Goal: Use online tool/utility: Utilize a website feature to perform a specific function

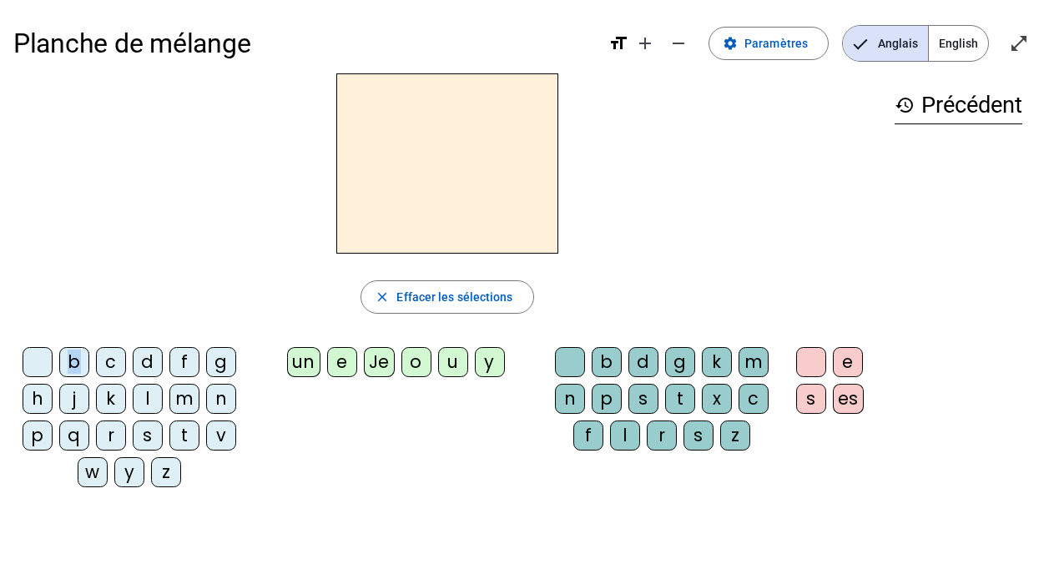
drag, startPoint x: 70, startPoint y: 360, endPoint x: 94, endPoint y: 338, distance: 32.5
click at [94, 338] on div "close [PERSON_NAME] les sélections b c d f g h j k l m n p q r s t v w y z un e…" at bounding box center [447, 286] width 868 height 427
drag, startPoint x: 94, startPoint y: 338, endPoint x: 82, endPoint y: 360, distance: 25.8
click at [82, 360] on div "b" at bounding box center [74, 362] width 30 height 30
click at [305, 367] on div "un" at bounding box center [303, 362] width 33 height 30
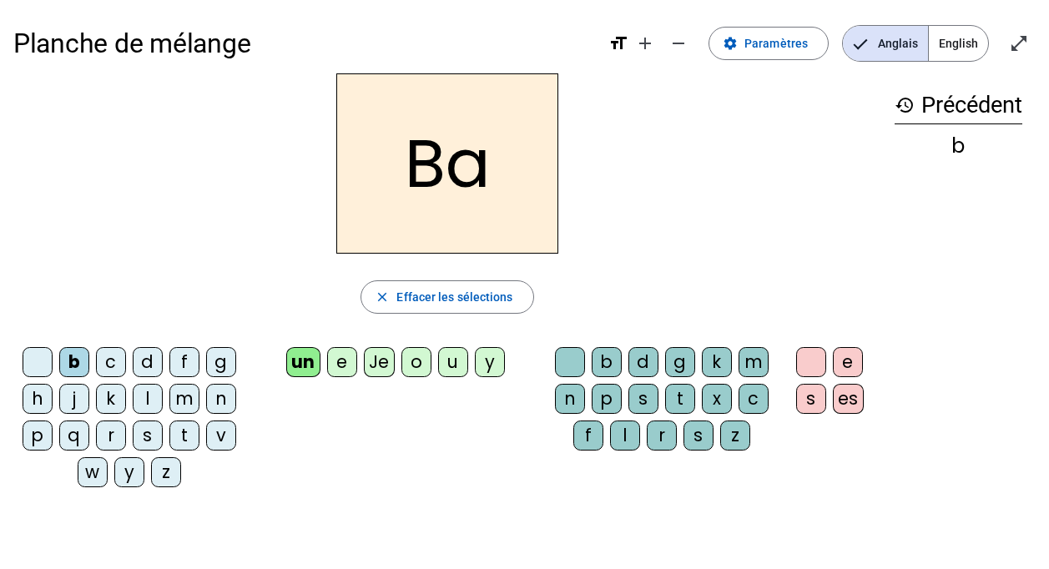
click at [382, 362] on div "Je" at bounding box center [379, 362] width 31 height 30
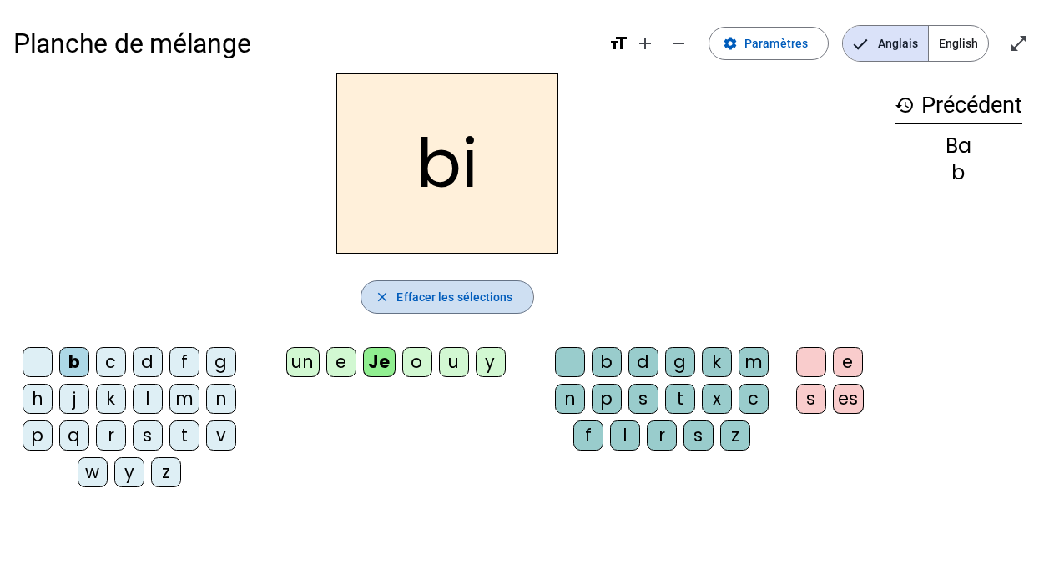
click at [429, 296] on span "Effacer les sélections" at bounding box center [454, 297] width 116 height 20
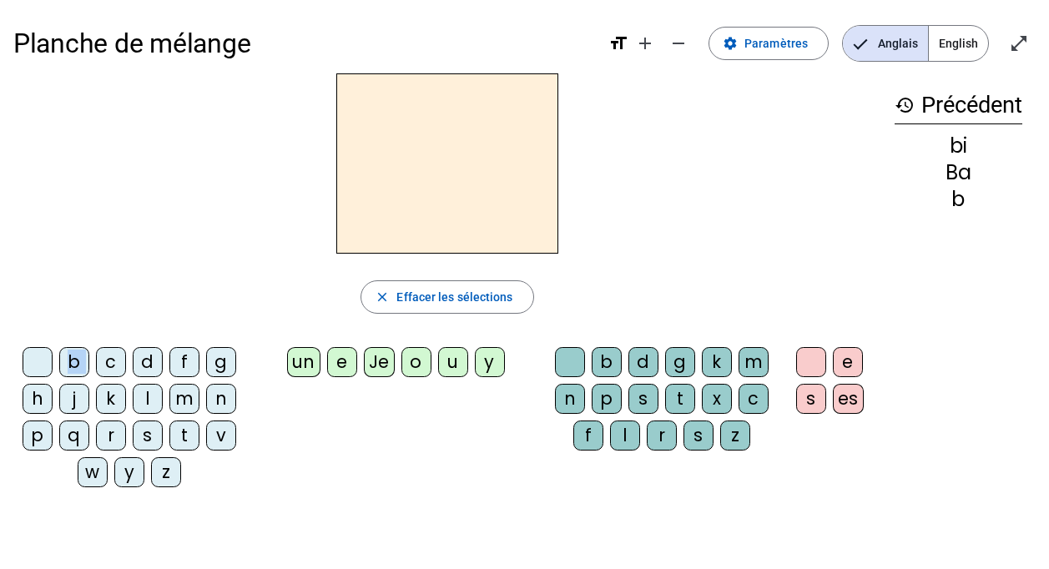
drag, startPoint x: 71, startPoint y: 363, endPoint x: 99, endPoint y: 359, distance: 28.7
click at [99, 359] on div "b c d f g h j k l m n p q r s t v w y z" at bounding box center [132, 420] width 225 height 147
copy div "b"
click at [377, 214] on h2 at bounding box center [447, 163] width 222 height 180
click at [64, 363] on div "b" at bounding box center [74, 362] width 30 height 30
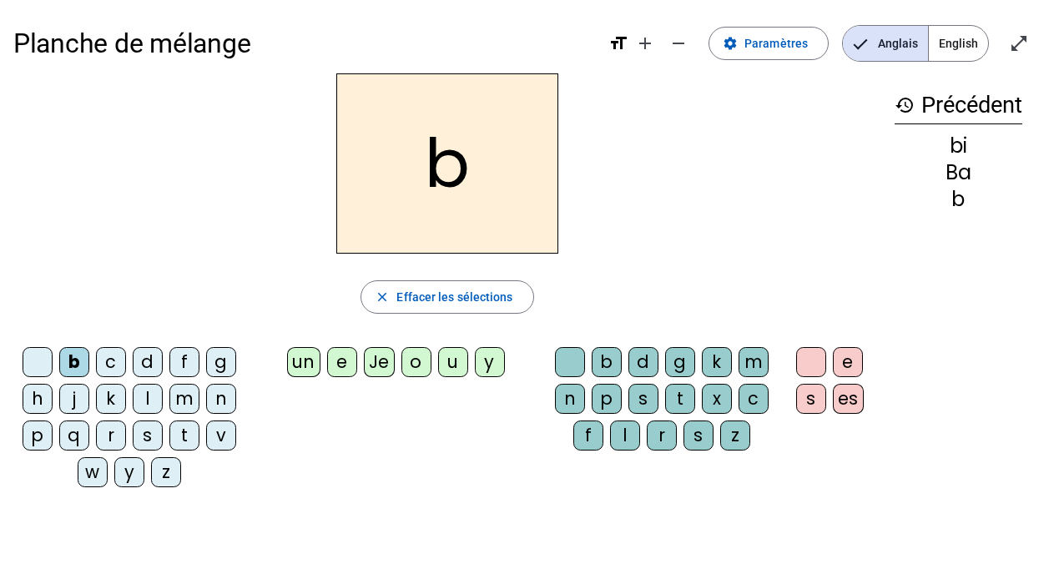
click at [335, 365] on div "e" at bounding box center [342, 362] width 30 height 30
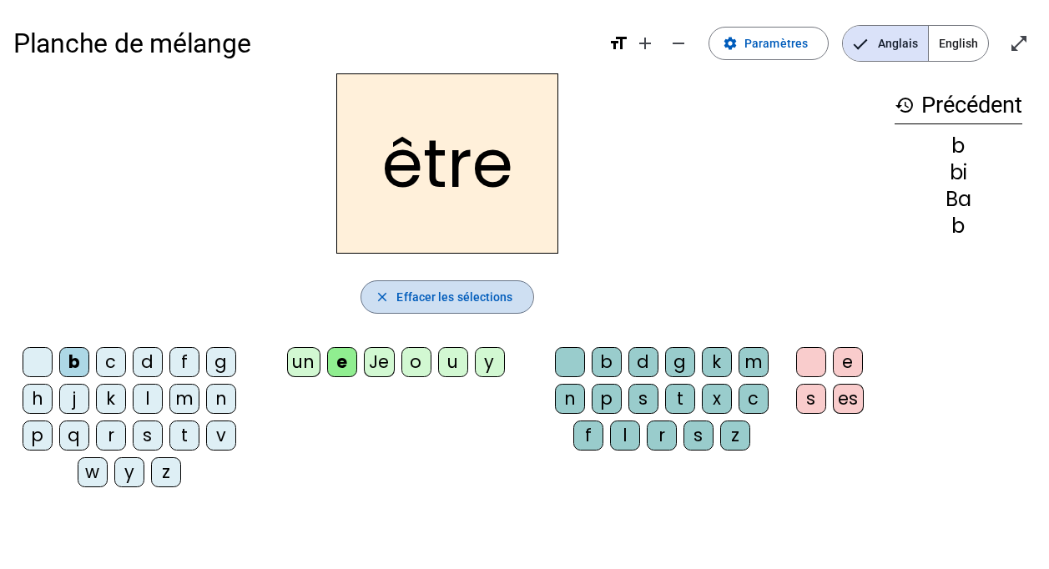
click at [390, 295] on span "button" at bounding box center [446, 297] width 171 height 40
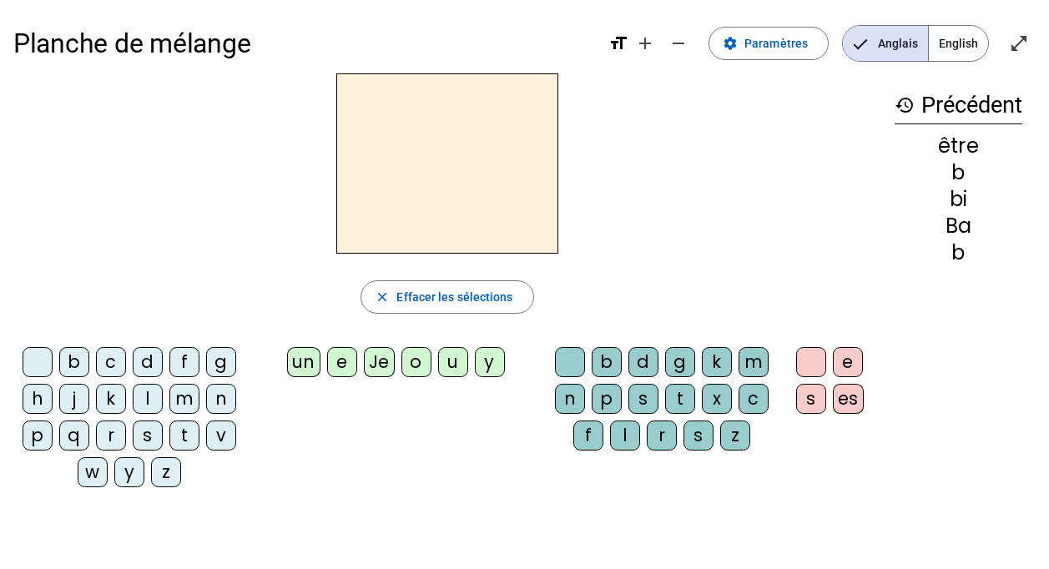
click at [72, 354] on div "b" at bounding box center [74, 362] width 30 height 30
click at [855, 359] on div "e" at bounding box center [848, 362] width 30 height 30
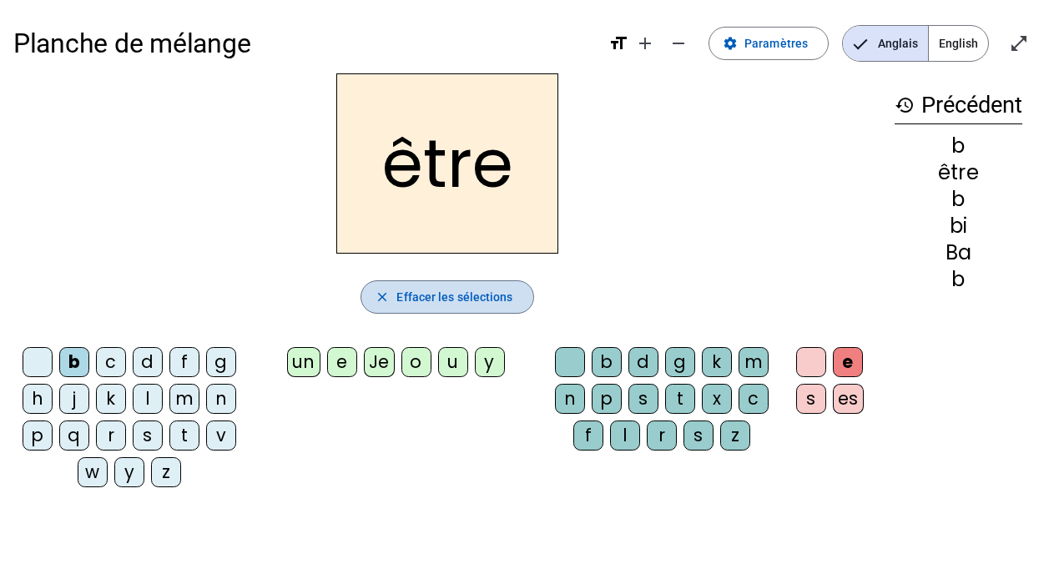
click at [418, 295] on span "Effacer les sélections" at bounding box center [454, 297] width 116 height 20
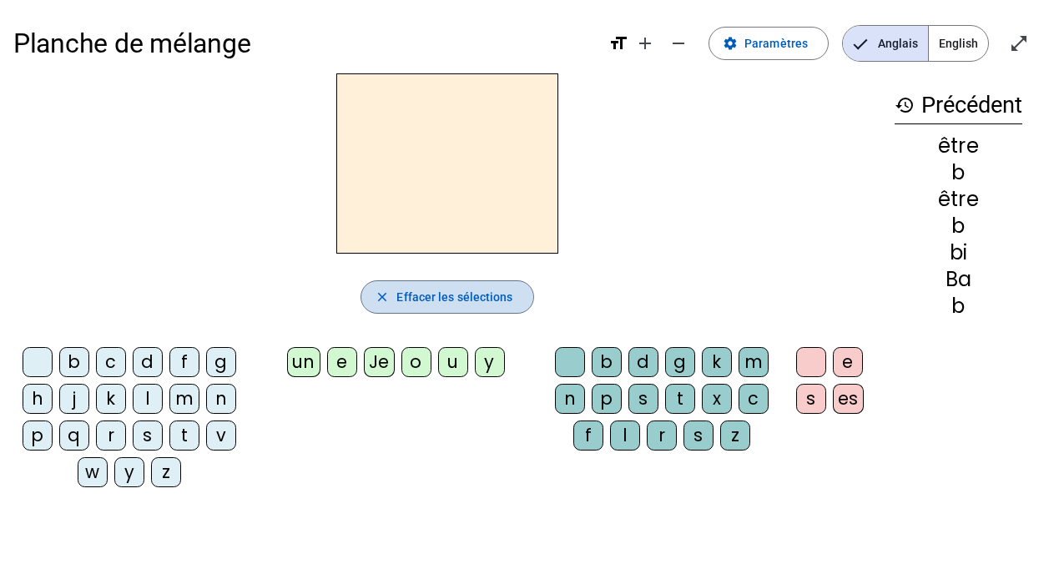
click at [418, 295] on span "Effacer les sélections" at bounding box center [454, 297] width 116 height 20
click at [601, 361] on div "b" at bounding box center [607, 362] width 30 height 30
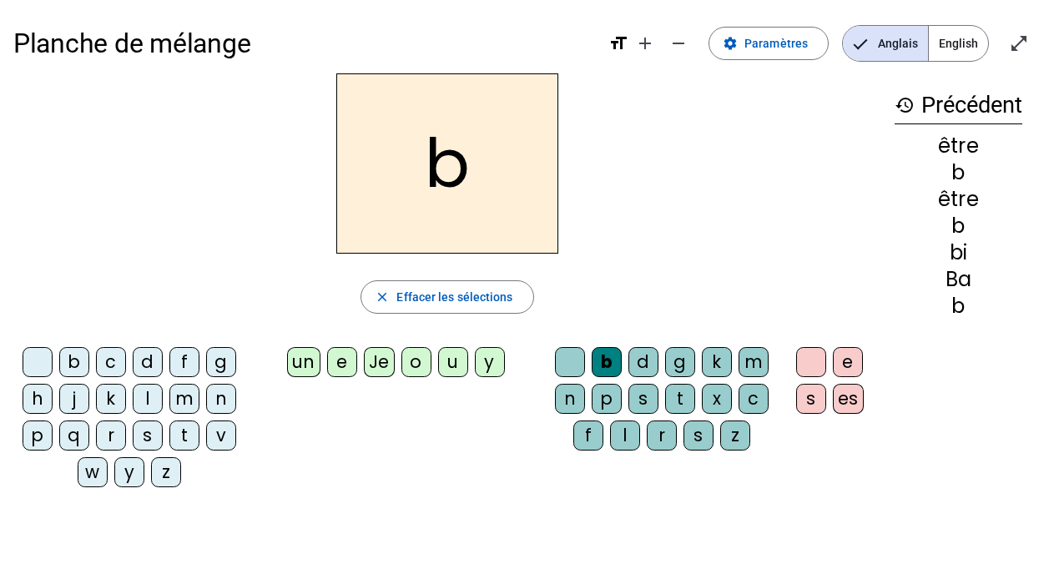
click at [420, 358] on div "o" at bounding box center [416, 362] width 30 height 30
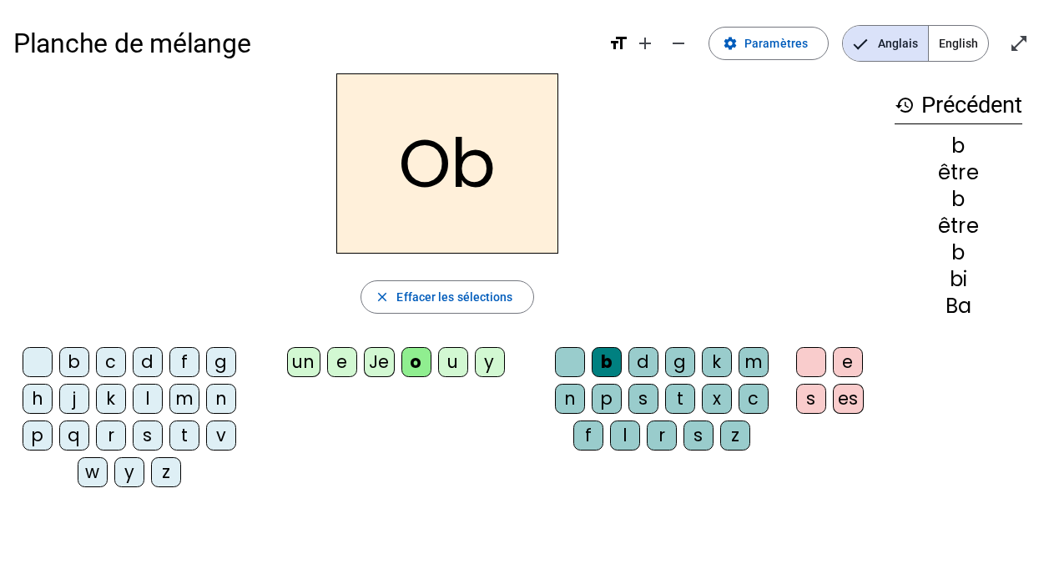
click at [420, 359] on div "o" at bounding box center [416, 362] width 30 height 30
click at [483, 300] on span "Effacer les sélections" at bounding box center [454, 297] width 116 height 20
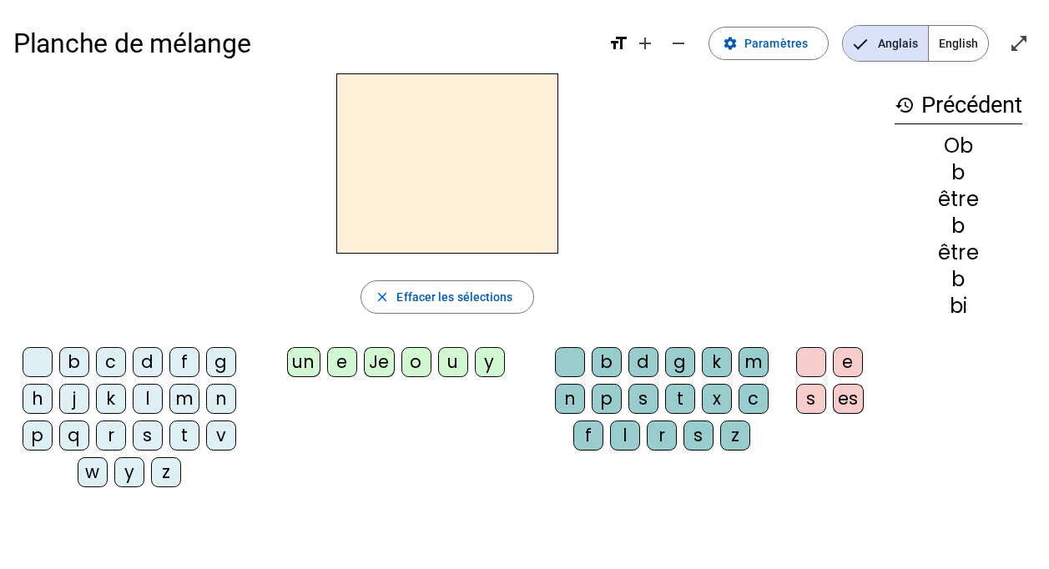
click at [632, 355] on div "d" at bounding box center [643, 362] width 30 height 30
click at [406, 364] on div "o" at bounding box center [416, 362] width 30 height 30
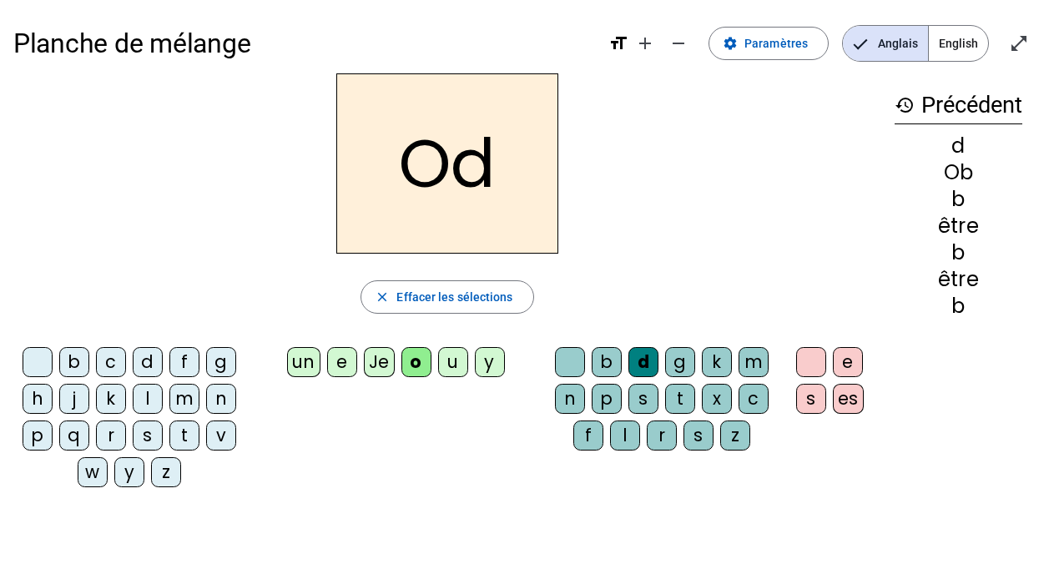
click at [406, 364] on div "o" at bounding box center [416, 362] width 30 height 30
click at [454, 367] on div "u" at bounding box center [453, 362] width 30 height 30
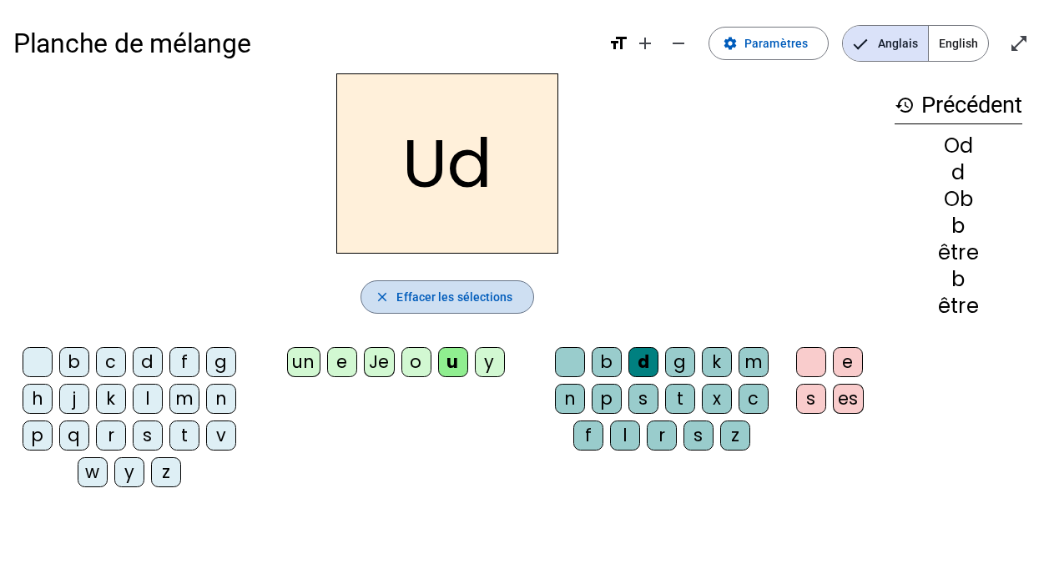
click at [446, 288] on span "Effacer les sélections" at bounding box center [454, 297] width 116 height 20
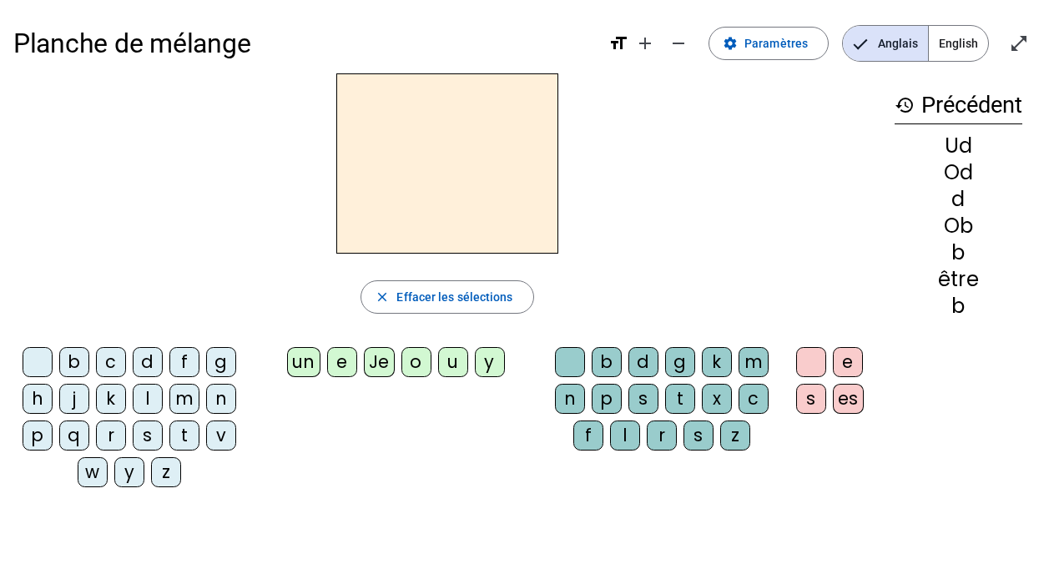
click at [148, 355] on div "d" at bounding box center [148, 362] width 30 height 30
click at [415, 361] on div "o" at bounding box center [416, 362] width 30 height 30
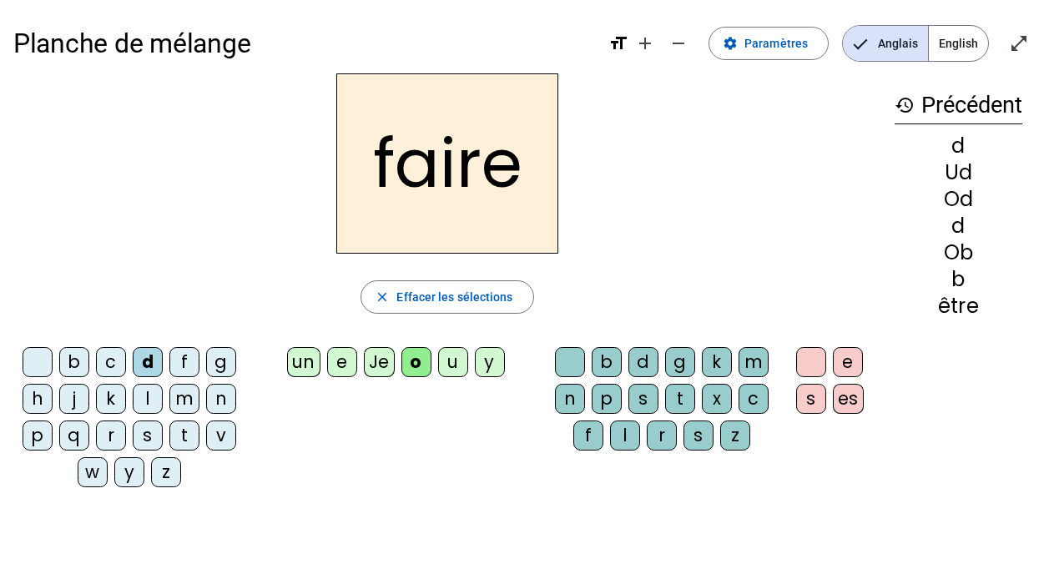
click at [415, 361] on div "o" at bounding box center [416, 362] width 30 height 30
click at [441, 286] on span "button" at bounding box center [446, 297] width 171 height 40
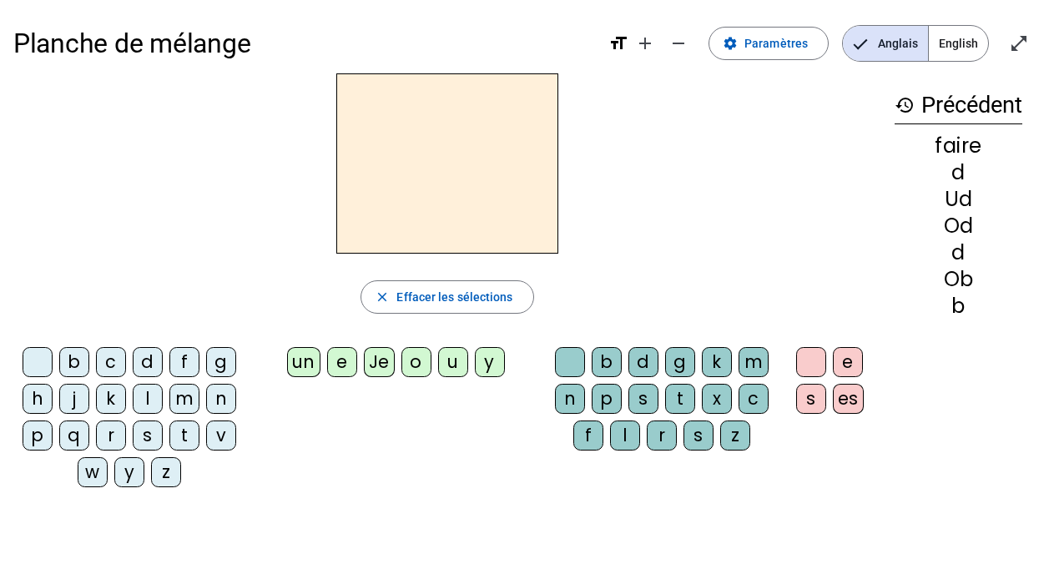
click at [607, 360] on div "b" at bounding box center [607, 362] width 30 height 30
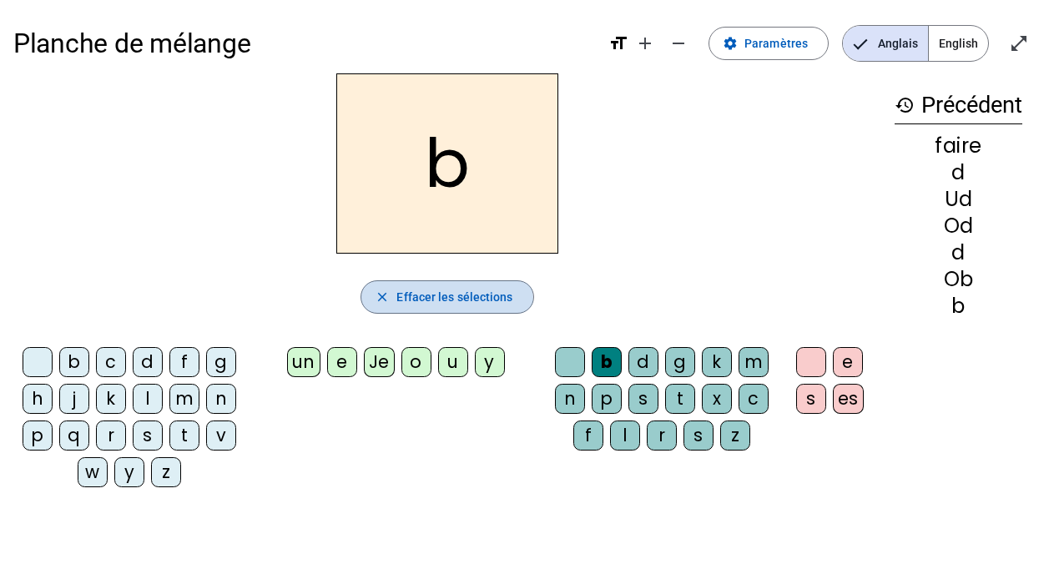
click at [415, 301] on span "Effacer les sélections" at bounding box center [454, 297] width 116 height 20
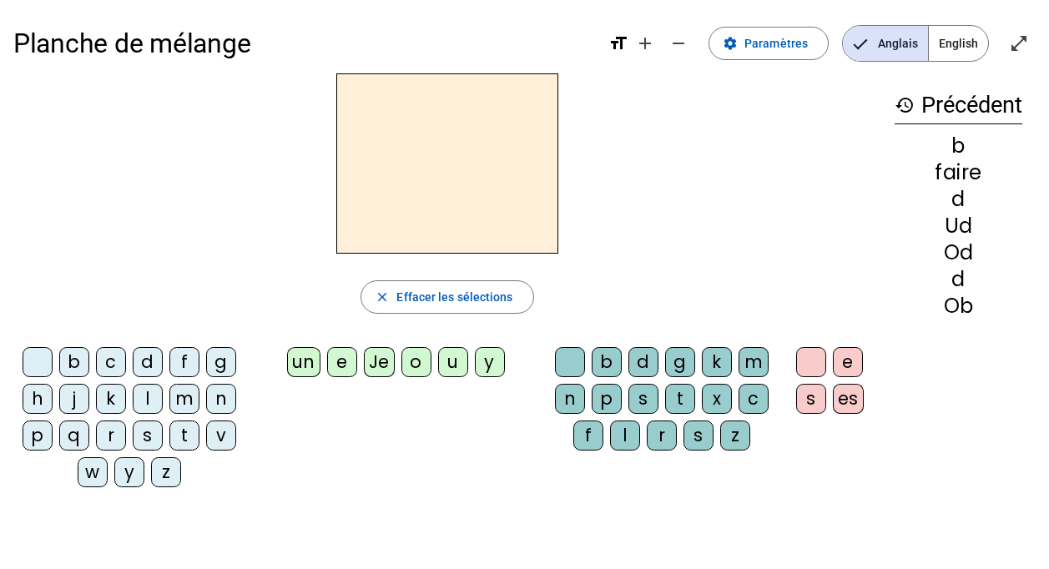
click at [148, 362] on div "d" at bounding box center [148, 362] width 30 height 30
click at [449, 359] on div "u" at bounding box center [453, 362] width 30 height 30
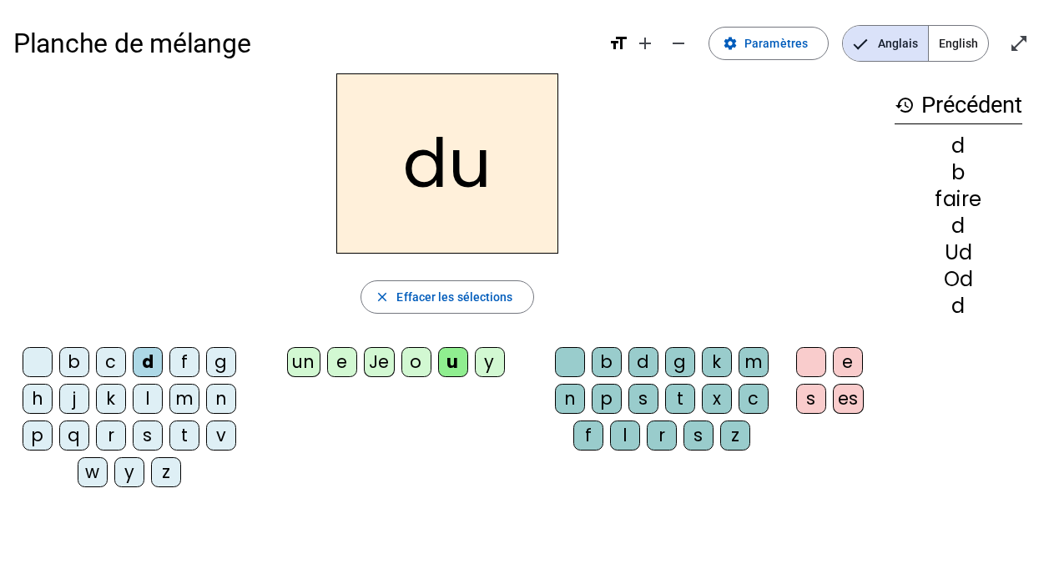
click at [489, 360] on div "y" at bounding box center [490, 362] width 30 height 30
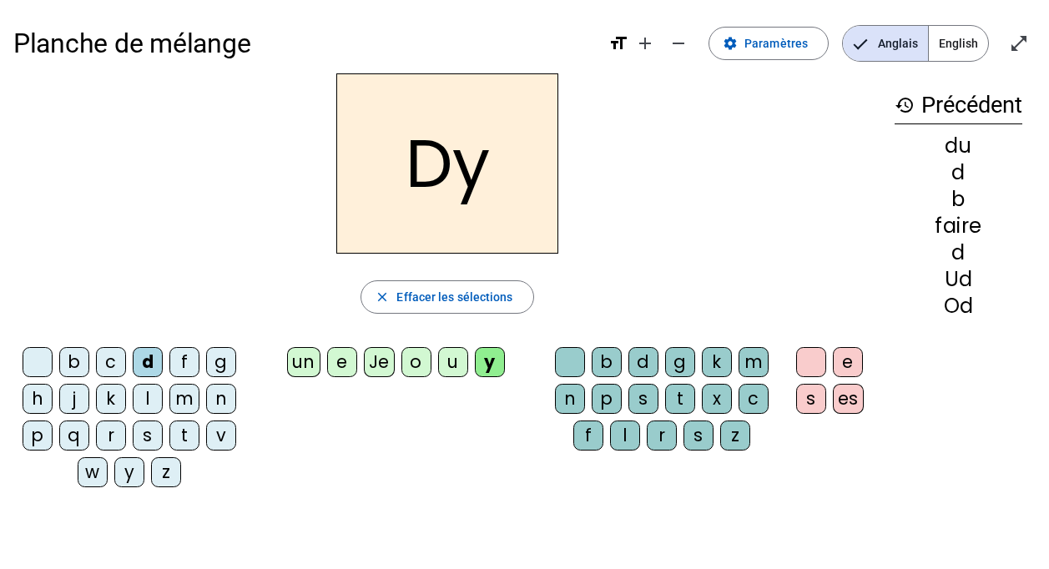
click at [346, 362] on div "e" at bounding box center [342, 362] width 30 height 30
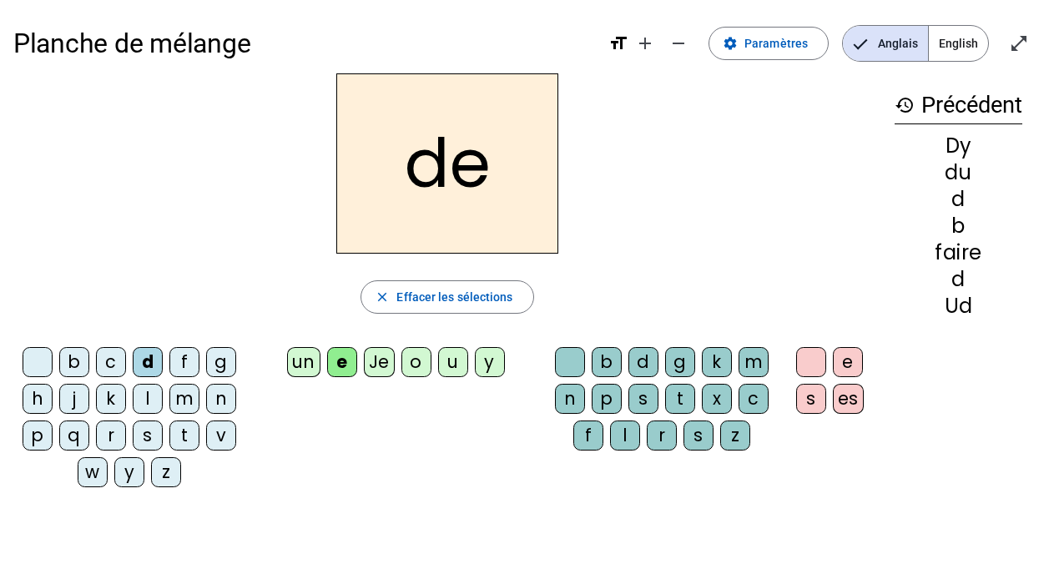
click at [414, 365] on div "o" at bounding box center [416, 362] width 30 height 30
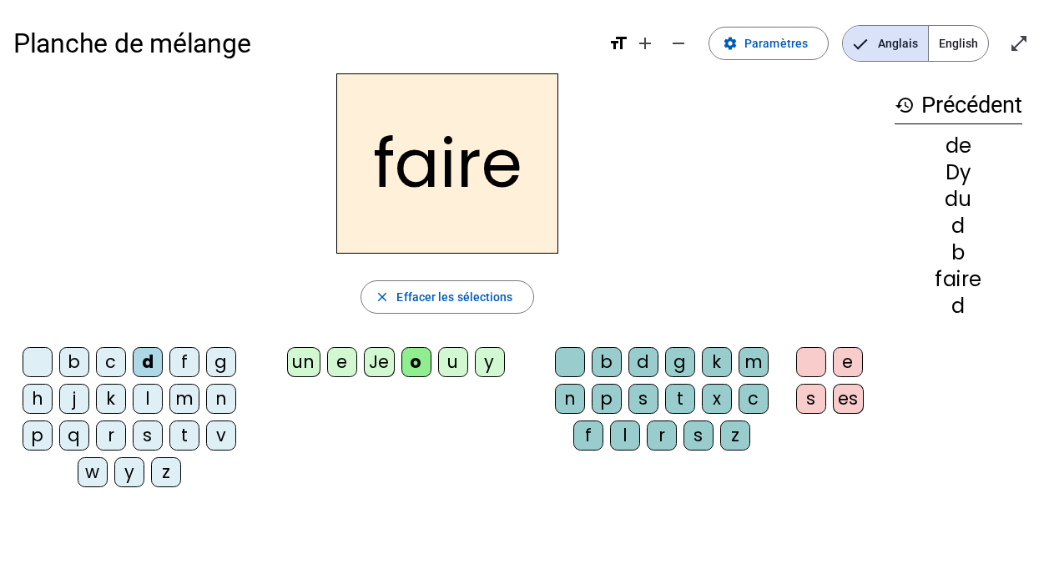
click at [414, 365] on div "o" at bounding box center [416, 362] width 30 height 30
click at [425, 289] on span "Effacer les sélections" at bounding box center [454, 297] width 116 height 20
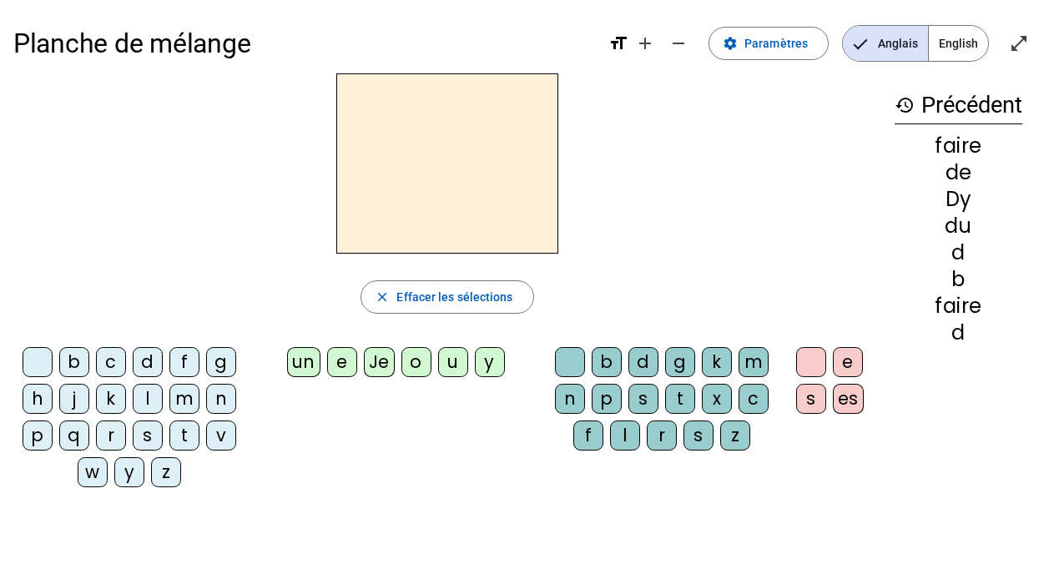
click at [104, 429] on div "r" at bounding box center [111, 435] width 30 height 30
click at [145, 365] on div "d" at bounding box center [148, 362] width 30 height 30
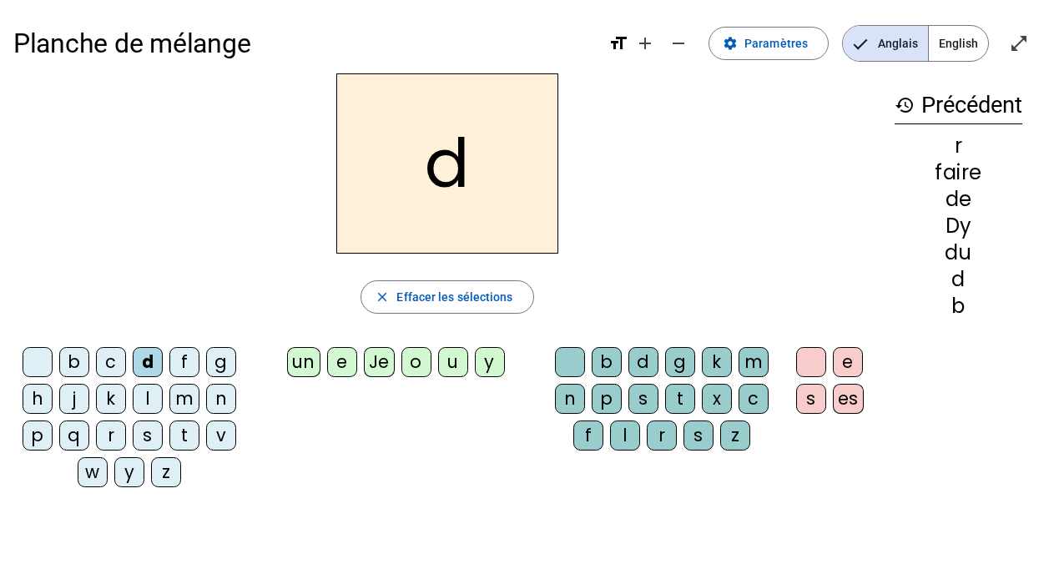
click at [192, 394] on div "m" at bounding box center [184, 399] width 30 height 30
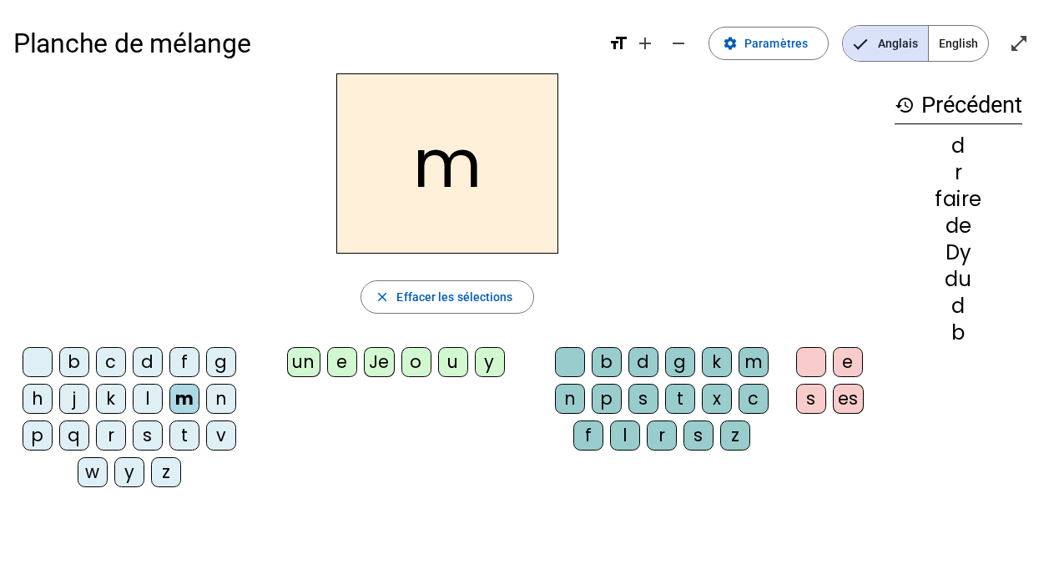
click at [77, 360] on div "b" at bounding box center [74, 362] width 30 height 30
